Goal: Book appointment/travel/reservation

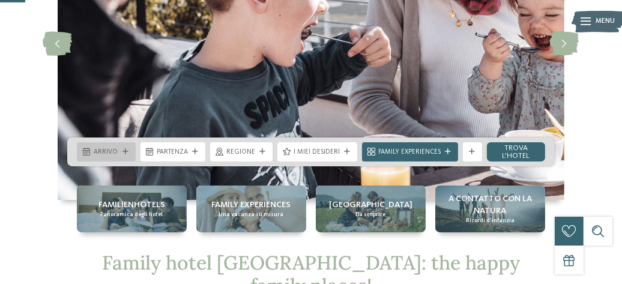
click at [129, 156] on div "Arrivo" at bounding box center [106, 151] width 59 height 19
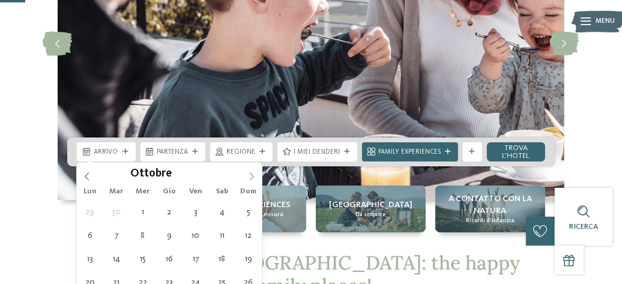
click at [251, 174] on icon at bounding box center [251, 176] width 8 height 8
type input "****"
click at [251, 174] on icon at bounding box center [251, 176] width 8 height 8
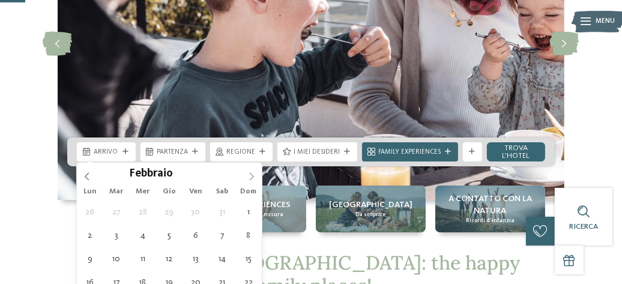
click at [251, 174] on icon at bounding box center [251, 176] width 8 height 8
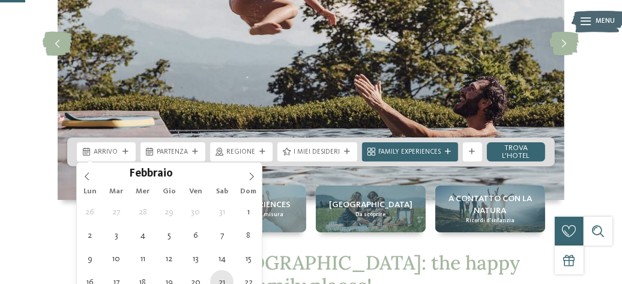
type div "[DATE]"
type input "****"
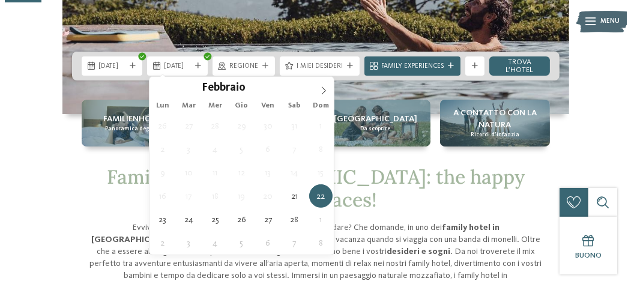
scroll to position [248, 0]
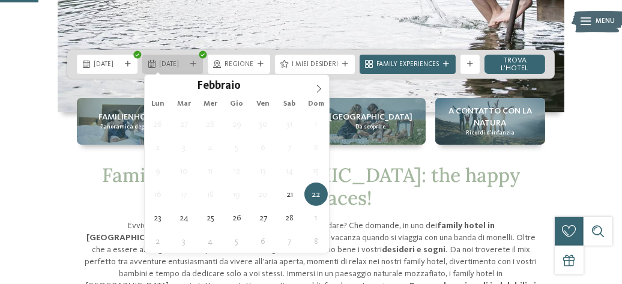
click at [198, 67] on div "[DATE]" at bounding box center [172, 64] width 61 height 19
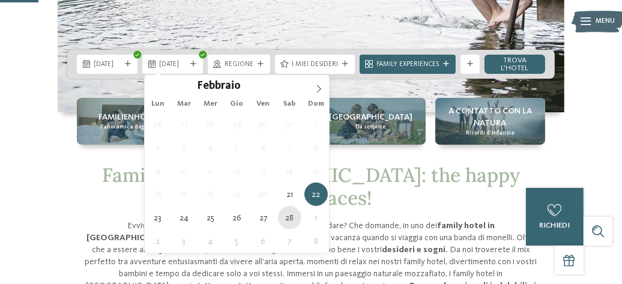
type div "[DATE]"
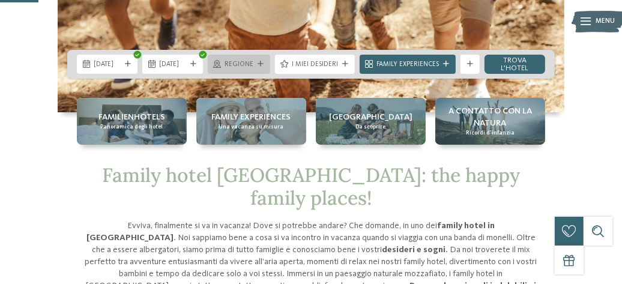
click at [264, 64] on icon at bounding box center [261, 64] width 6 height 6
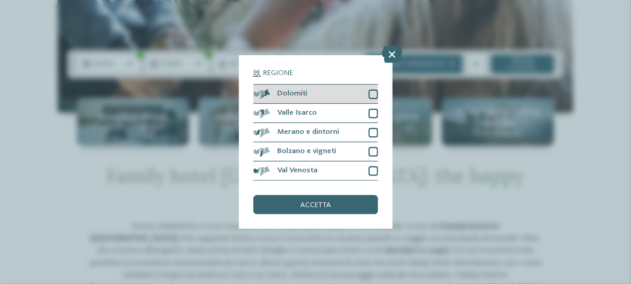
click at [369, 96] on div at bounding box center [374, 95] width 10 height 10
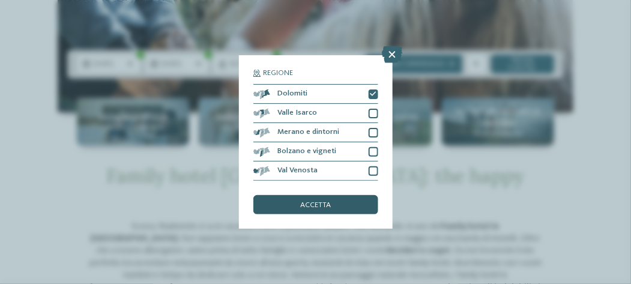
click at [310, 205] on span "accetta" at bounding box center [315, 206] width 31 height 8
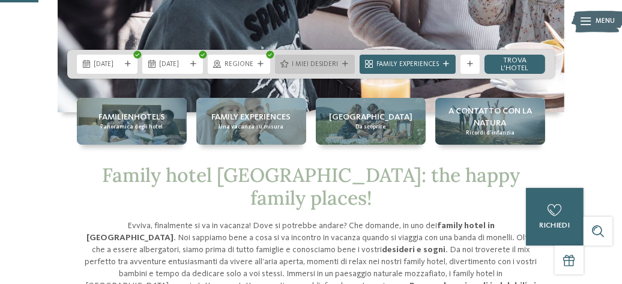
click at [347, 61] on icon at bounding box center [345, 64] width 6 height 6
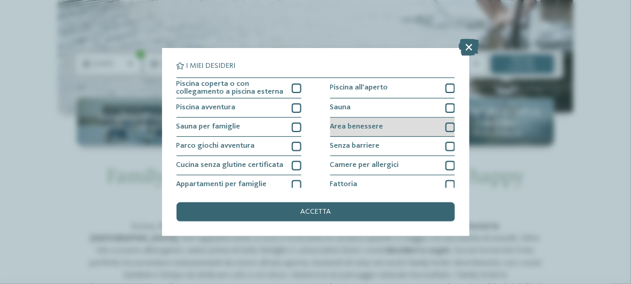
click at [446, 127] on div at bounding box center [451, 128] width 10 height 10
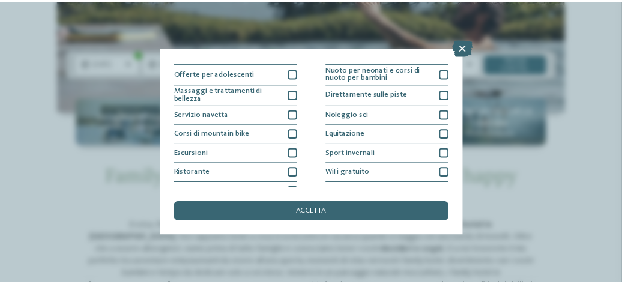
scroll to position [216, 0]
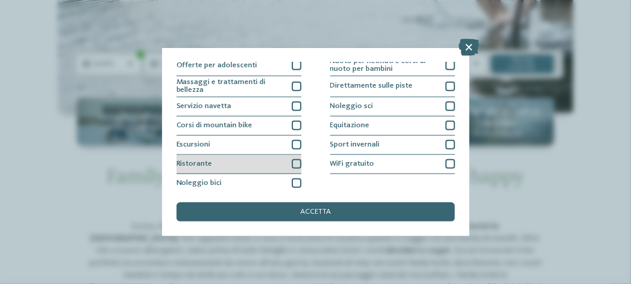
click at [292, 162] on div at bounding box center [297, 164] width 10 height 10
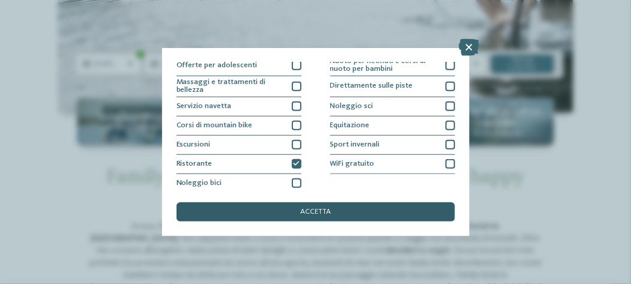
click at [323, 209] on span "accetta" at bounding box center [315, 212] width 31 height 8
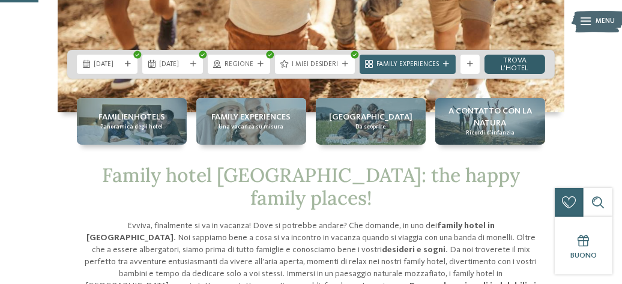
click at [503, 65] on link "trova l’hotel" at bounding box center [515, 64] width 61 height 19
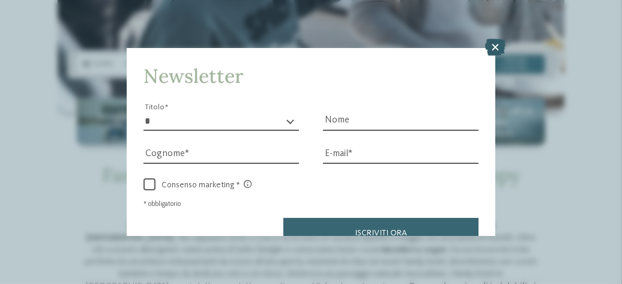
click at [504, 50] on icon at bounding box center [495, 47] width 20 height 17
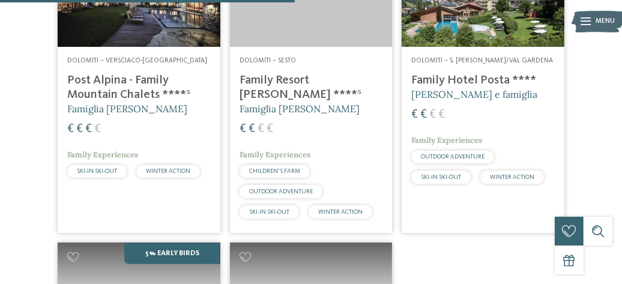
scroll to position [728, 0]
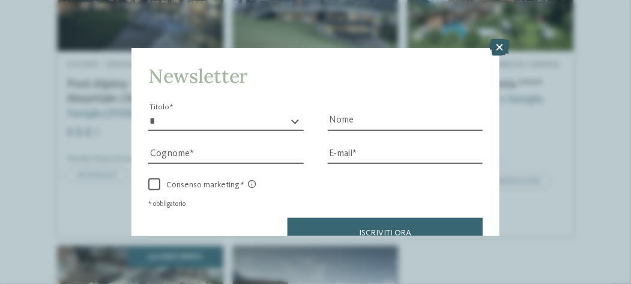
click at [497, 45] on icon at bounding box center [500, 47] width 20 height 17
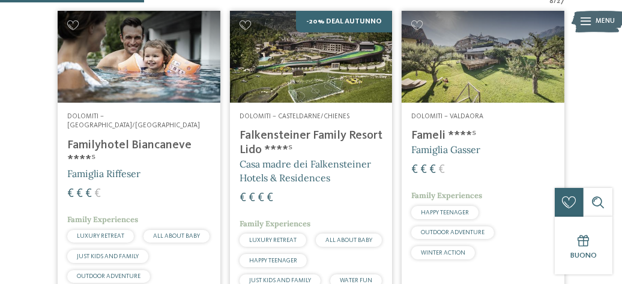
scroll to position [356, 0]
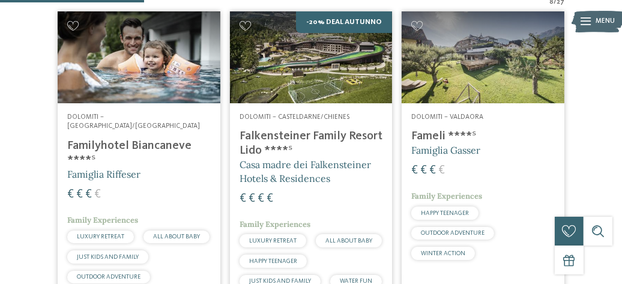
click at [188, 75] on img at bounding box center [139, 56] width 163 height 91
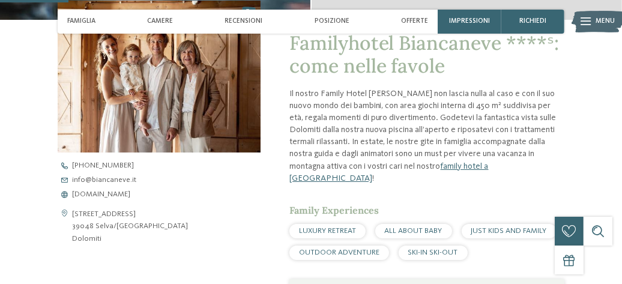
scroll to position [315, 0]
